Goal: Task Accomplishment & Management: Complete application form

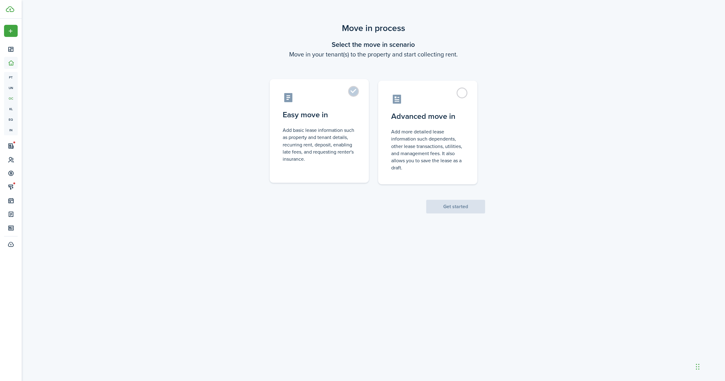
click at [356, 92] on label "Easy move in Add basic lease information such as property and tenant details, r…" at bounding box center [319, 131] width 99 height 104
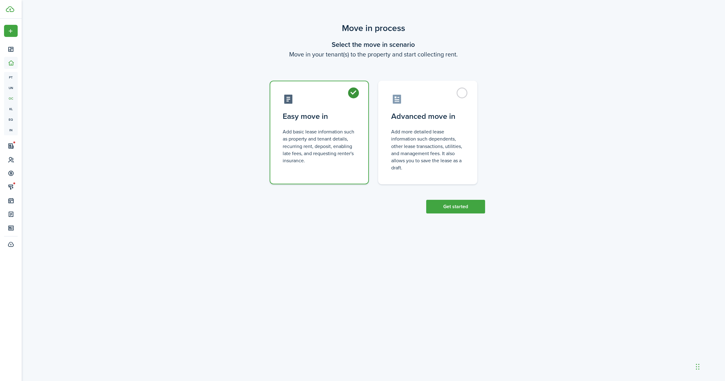
click at [352, 92] on label "Easy move in Add basic lease information such as property and tenant details, r…" at bounding box center [319, 133] width 99 height 104
click at [459, 92] on label "Advanced move in Add more detailed lease information such dependents, other lea…" at bounding box center [427, 131] width 99 height 104
radio input "false"
radio input "true"
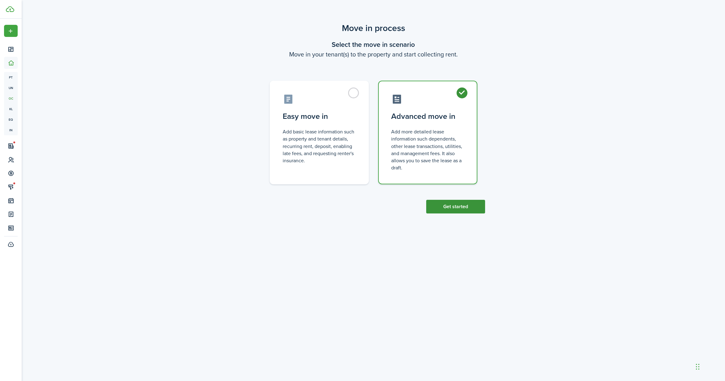
click at [461, 209] on button "Get started" at bounding box center [455, 207] width 59 height 14
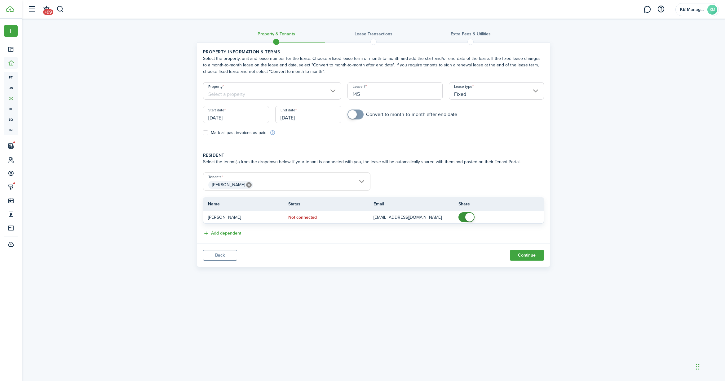
click at [233, 117] on input "[DATE]" at bounding box center [236, 114] width 66 height 17
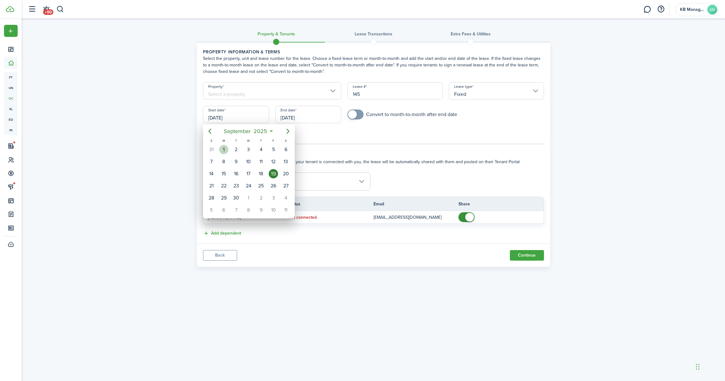
click at [224, 147] on div "1" at bounding box center [223, 149] width 9 height 9
type input "[DATE]"
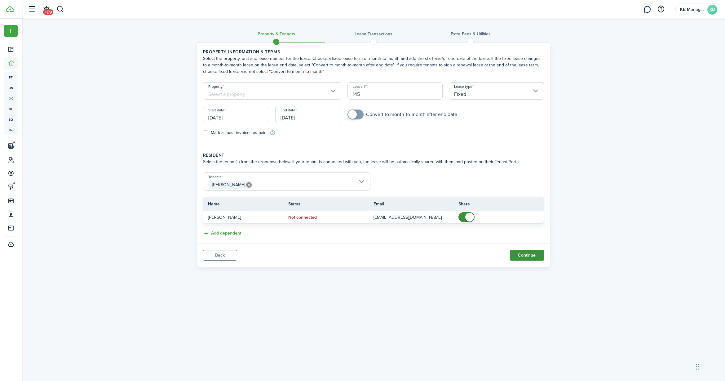
click at [530, 252] on button "Continue" at bounding box center [527, 255] width 34 height 11
click at [330, 92] on input "Property" at bounding box center [272, 90] width 139 height 17
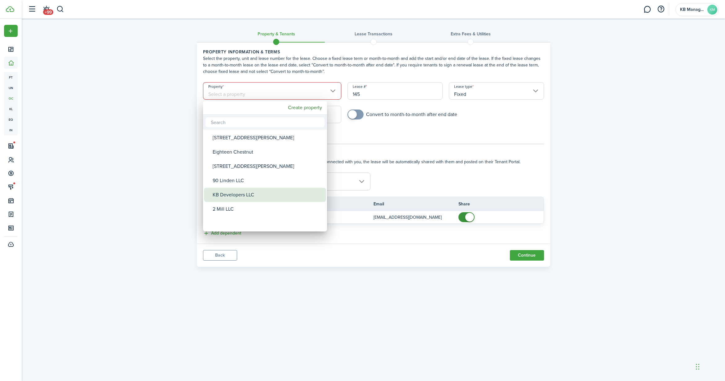
click at [246, 196] on div "KB Developers LLC" at bounding box center [268, 195] width 110 height 14
type input "KB Developers LLC"
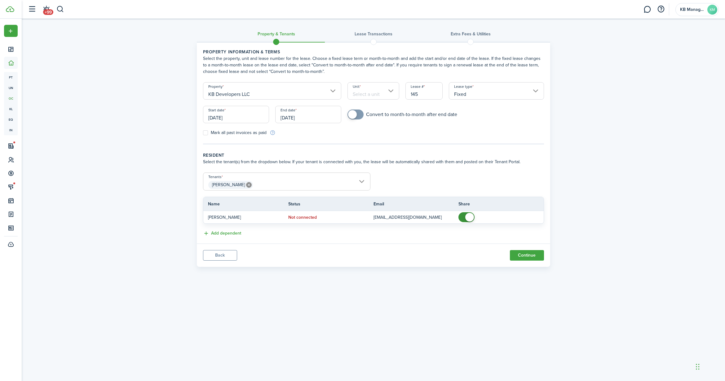
click at [390, 89] on input "Unit" at bounding box center [374, 90] width 52 height 17
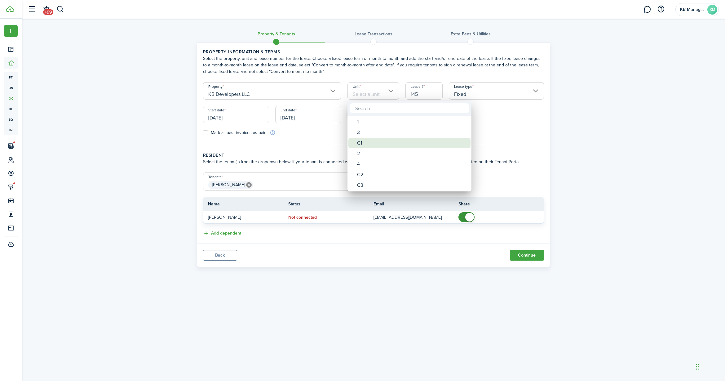
click at [366, 143] on div "C1" at bounding box center [412, 143] width 110 height 11
type input "C1"
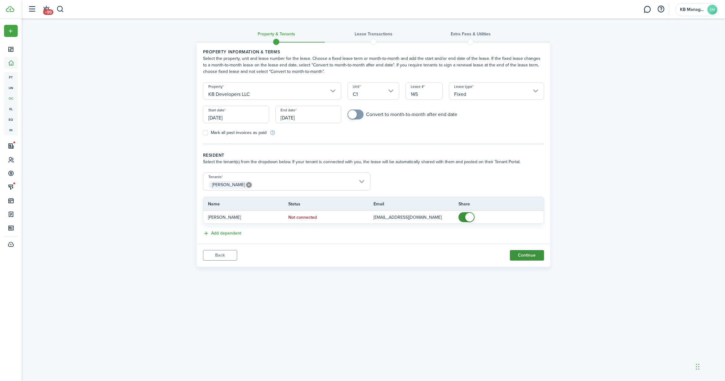
click at [530, 257] on button "Continue" at bounding box center [527, 255] width 34 height 11
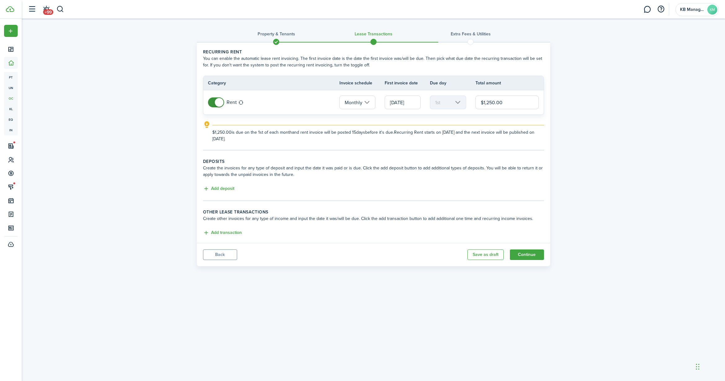
click at [416, 102] on input "[DATE]" at bounding box center [403, 102] width 36 height 14
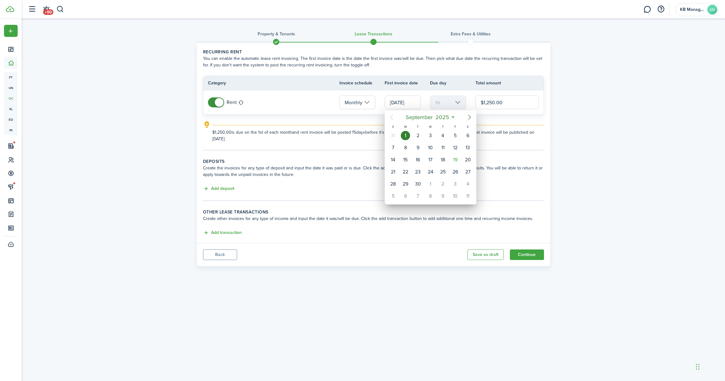
click at [472, 117] on icon "Next page" at bounding box center [469, 116] width 7 height 7
click at [430, 138] on div "1" at bounding box center [430, 135] width 9 height 9
type input "[DATE]"
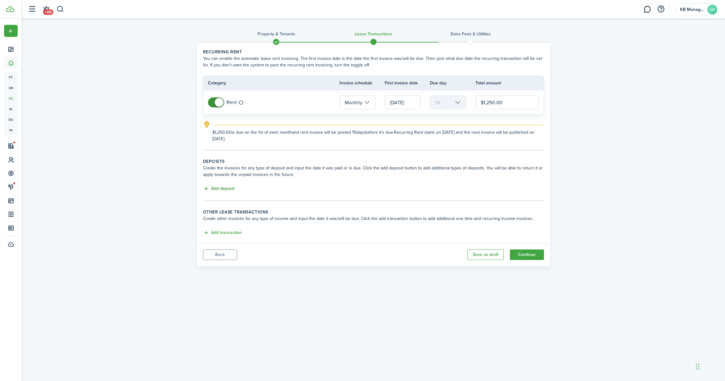
click at [230, 188] on button "Add deposit" at bounding box center [218, 188] width 31 height 7
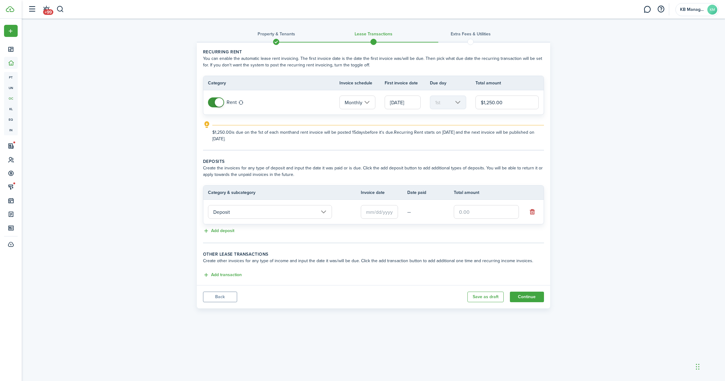
click at [384, 213] on input "text" at bounding box center [379, 212] width 37 height 14
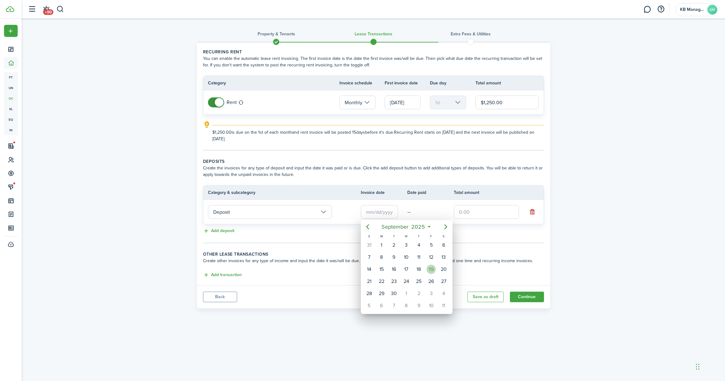
click at [433, 267] on div "19" at bounding box center [431, 268] width 9 height 9
type input "[DATE]"
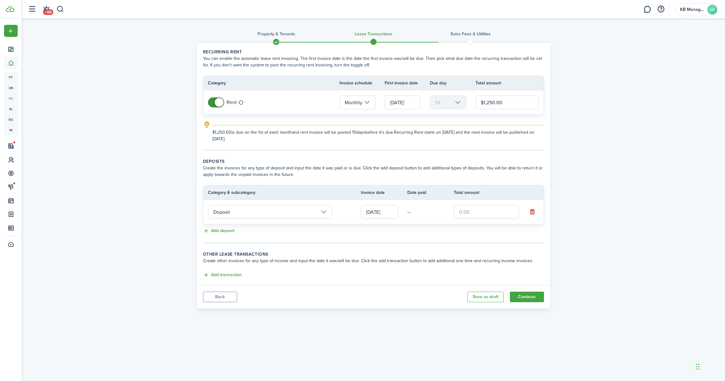
drag, startPoint x: 475, startPoint y: 210, endPoint x: 430, endPoint y: 210, distance: 45.0
click at [430, 210] on tr "Deposit [DATE] —" at bounding box center [373, 212] width 340 height 24
type input "$1,200.00"
drag, startPoint x: 507, startPoint y: 101, endPoint x: 446, endPoint y: 102, distance: 61.1
click at [446, 102] on tr "Rent Monthly [DATE] 1st $1,250.00" at bounding box center [373, 102] width 340 height 24
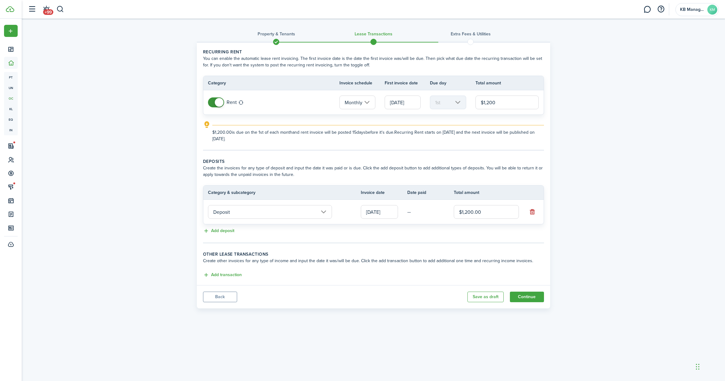
type input "$1,200.00"
click at [521, 297] on button "Continue" at bounding box center [527, 296] width 34 height 11
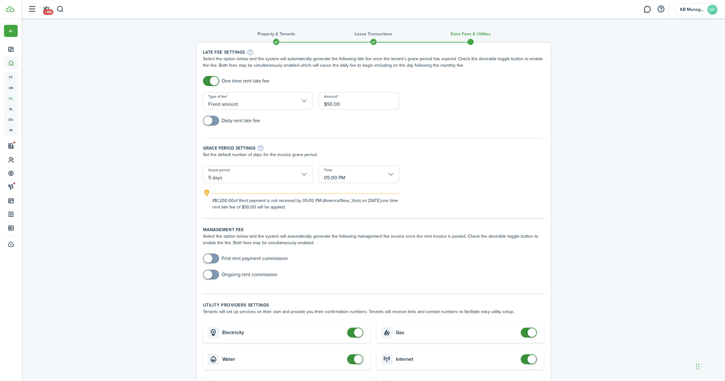
click at [304, 101] on input "Fixed amount" at bounding box center [257, 100] width 109 height 17
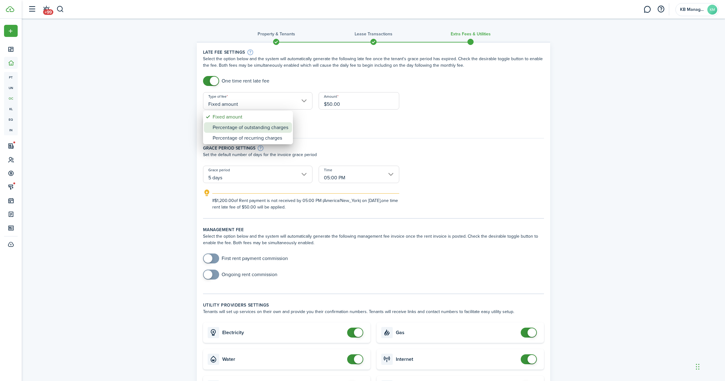
click at [242, 128] on div "Percentage of outstanding charges" at bounding box center [251, 127] width 76 height 11
type input "Percentage of outstanding charges"
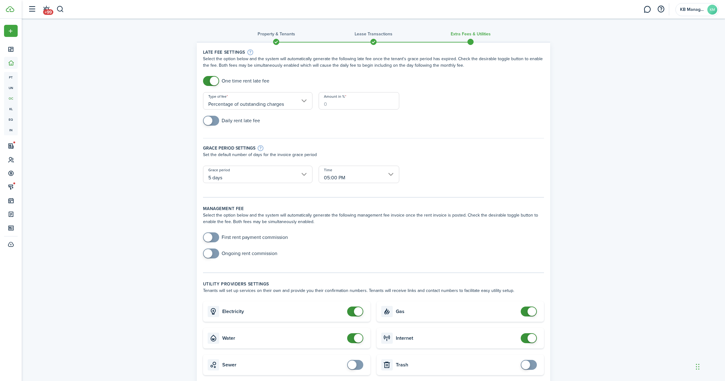
click at [328, 103] on input "Amount in %" at bounding box center [359, 100] width 81 height 17
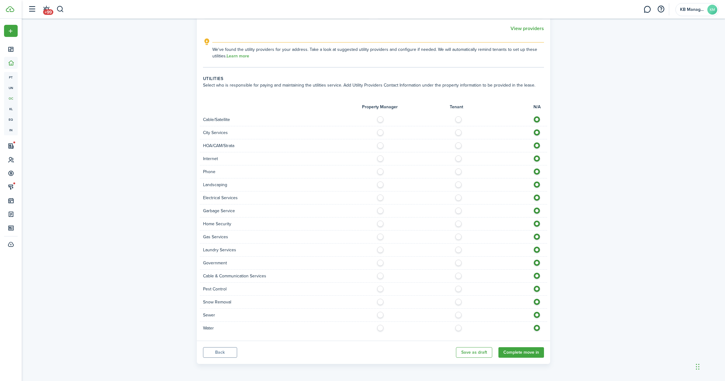
scroll to position [378, 0]
type input "5"
click at [516, 350] on button "Complete move in" at bounding box center [522, 352] width 46 height 11
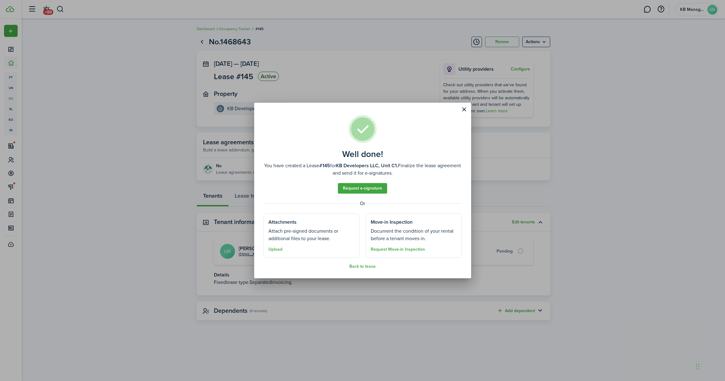
click at [314, 243] on well-done-section "Attachments Attach pre-signed documents or additional files to your lease. Uplo…" at bounding box center [312, 235] width 96 height 44
drag, startPoint x: 276, startPoint y: 249, endPoint x: 268, endPoint y: 247, distance: 8.2
click at [276, 248] on button "Upload" at bounding box center [275, 249] width 14 height 5
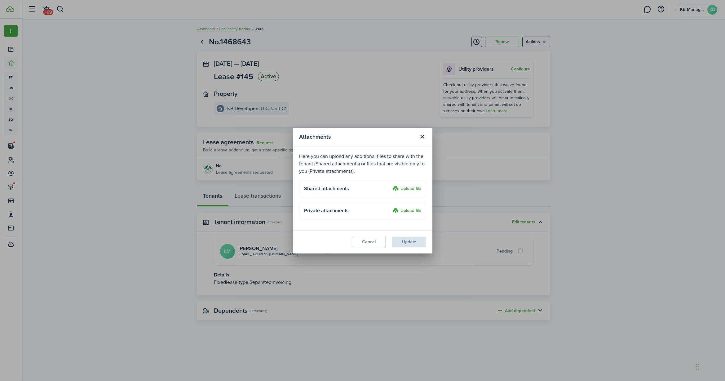
click at [412, 187] on label "Upload file" at bounding box center [406, 188] width 29 height 7
click at [390, 185] on input "Upload file" at bounding box center [390, 185] width 0 height 0
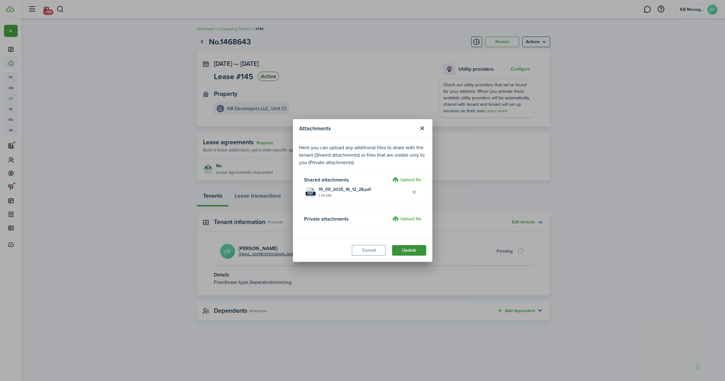
drag, startPoint x: 410, startPoint y: 251, endPoint x: 407, endPoint y: 252, distance: 3.2
click at [410, 251] on button "Update" at bounding box center [409, 250] width 34 height 11
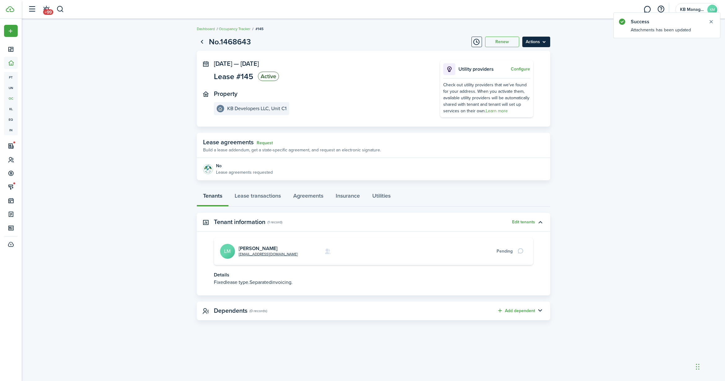
click at [547, 42] on menu-btn "Actions" at bounding box center [536, 42] width 28 height 11
drag, startPoint x: 590, startPoint y: 98, endPoint x: 606, endPoint y: 97, distance: 16.1
click at [590, 98] on lease-view "No.1468643 Renew Actions [DATE] — [DATE] Lease #145 Active Property KB Develope…" at bounding box center [373, 178] width 703 height 290
click at [203, 40] on link "Go back" at bounding box center [202, 42] width 11 height 11
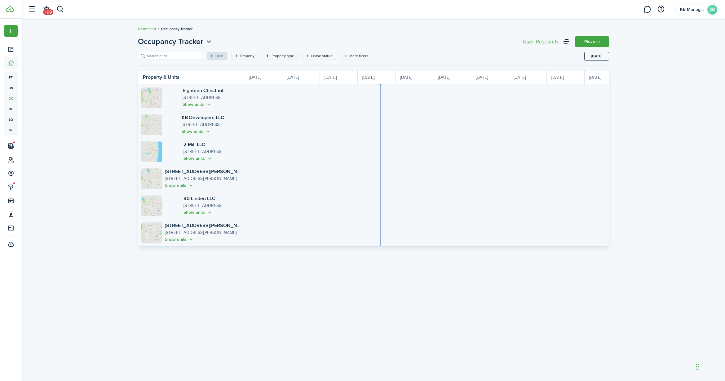
scroll to position [0, 113]
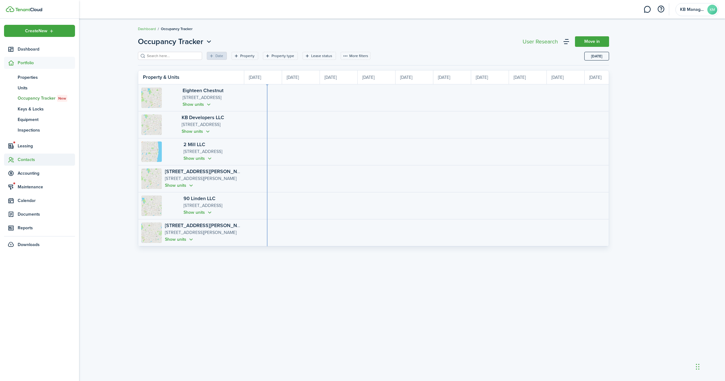
click at [26, 159] on span "Contacts" at bounding box center [46, 159] width 57 height 7
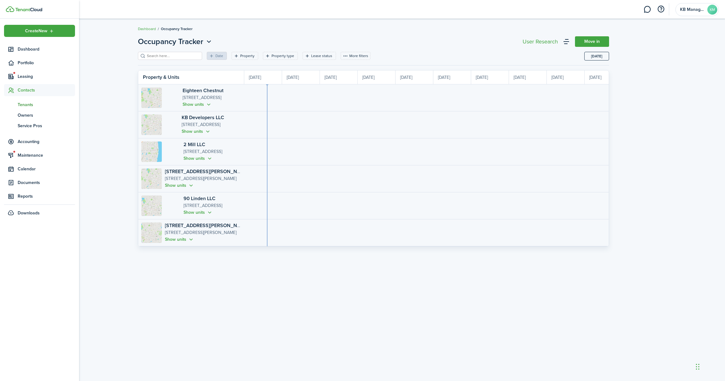
click at [28, 105] on span "Tenants" at bounding box center [46, 104] width 57 height 7
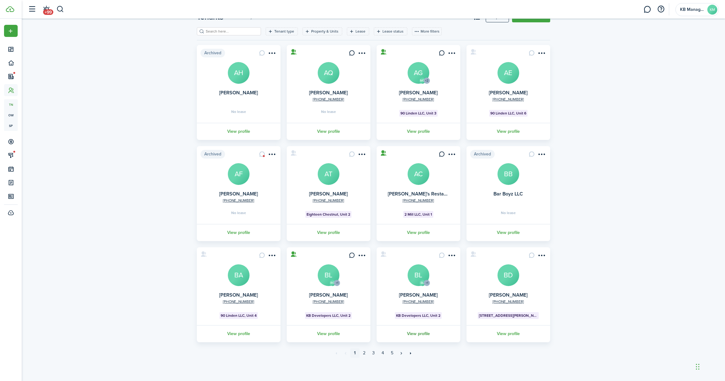
scroll to position [24, 0]
click at [378, 353] on link "3" at bounding box center [373, 352] width 9 height 9
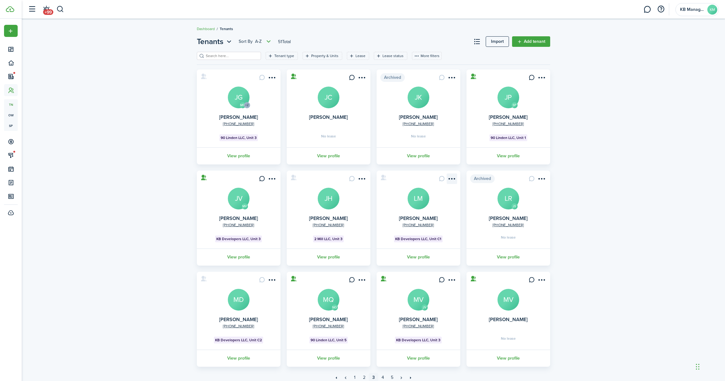
click at [452, 180] on menu-btn-icon "Open menu" at bounding box center [452, 178] width 11 height 11
drag, startPoint x: 392, startPoint y: 212, endPoint x: 392, endPoint y: 240, distance: 28.5
click at [392, 212] on card "[PHONE_NUMBER] [PERSON_NAME] LM KB Developers LLC, Unit C1 View profile" at bounding box center [419, 218] width 84 height 95
click at [418, 258] on link "View profile" at bounding box center [419, 256] width 86 height 17
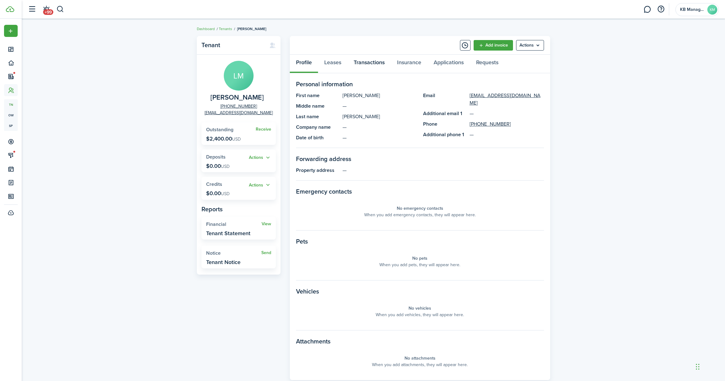
click at [371, 63] on link "Transactions" at bounding box center [369, 64] width 43 height 19
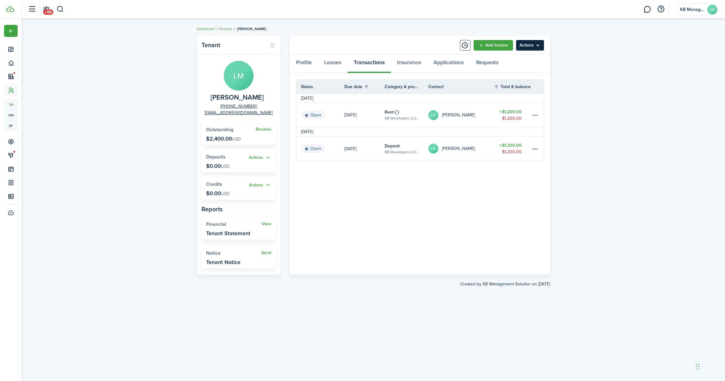
click at [538, 44] on menu-btn "Actions" at bounding box center [530, 45] width 28 height 11
click at [614, 81] on div "Tenant [PERSON_NAME] [PHONE_NUMBER] [EMAIL_ADDRESS][DOMAIN_NAME] Receive Outsta…" at bounding box center [373, 200] width 703 height 334
